Goal: Task Accomplishment & Management: Complete application form

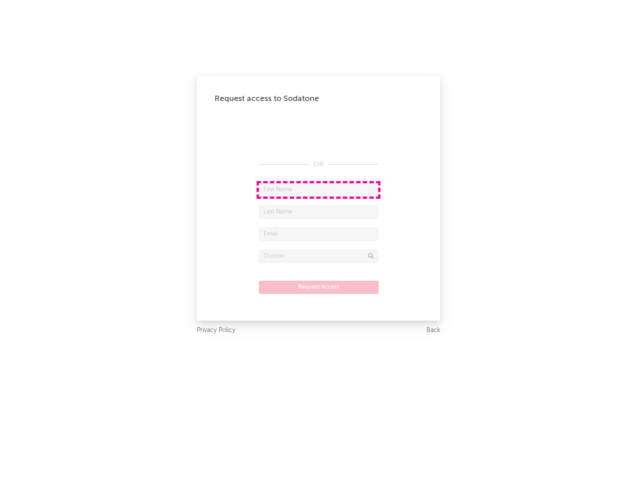
click at [319, 189] on input "text" at bounding box center [319, 189] width 120 height 13
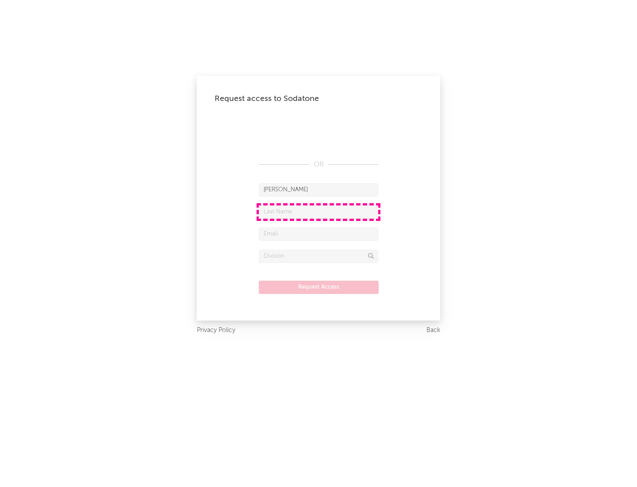
type input "[PERSON_NAME]"
click at [319, 212] on input "text" at bounding box center [319, 211] width 120 height 13
type input "[PERSON_NAME]"
click at [319, 234] on input "text" at bounding box center [319, 234] width 120 height 13
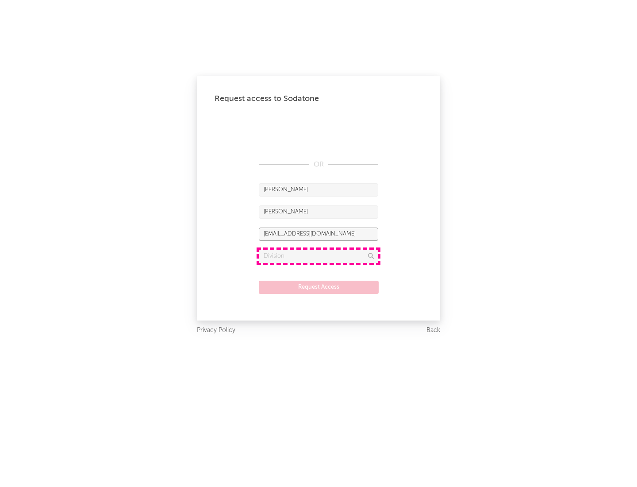
type input "[EMAIL_ADDRESS][DOMAIN_NAME]"
click at [319, 256] on input "text" at bounding box center [319, 256] width 120 height 13
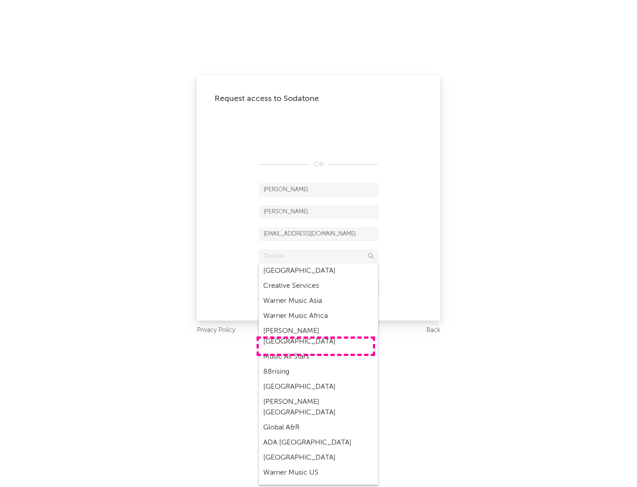
click at [316, 349] on div "Music All Stars" at bounding box center [319, 356] width 120 height 15
type input "Music All Stars"
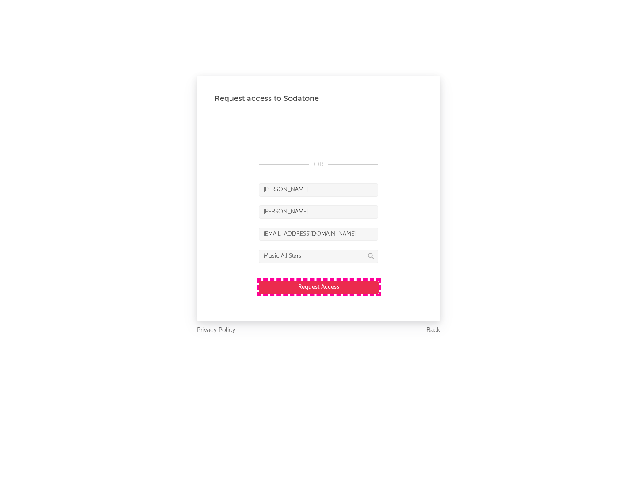
click at [319, 287] on button "Request Access" at bounding box center [319, 287] width 120 height 13
